Goal: Navigation & Orientation: Go to known website

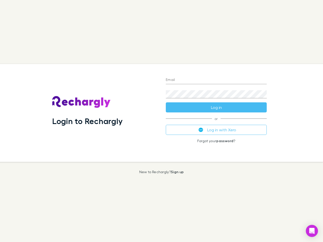
click at [161, 121] on div "Login to Rechargly" at bounding box center [104, 113] width 113 height 98
click at [216, 80] on input "Email" at bounding box center [216, 80] width 101 height 8
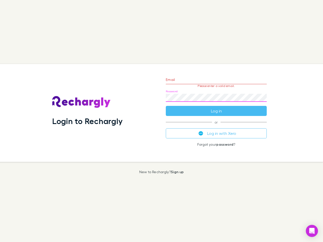
click at [216, 107] on form "Email Please enter a valid email. Password Log in" at bounding box center [216, 94] width 101 height 44
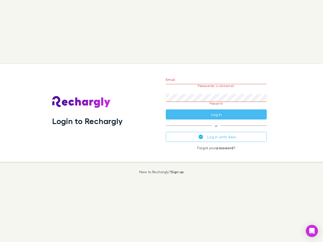
click at [216, 130] on div "Email Please enter a valid email. Password Please fill Log in or Log in with Xe…" at bounding box center [216, 113] width 109 height 98
click at [312, 231] on icon "Open Intercom Messenger" at bounding box center [311, 231] width 5 height 6
